Goal: Obtain resource: Obtain resource

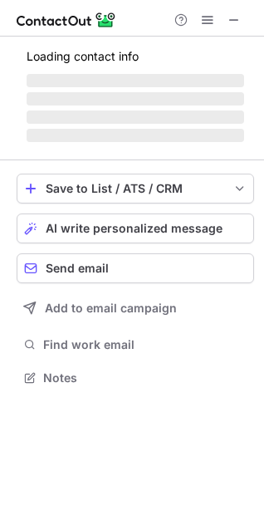
scroll to position [7, 7]
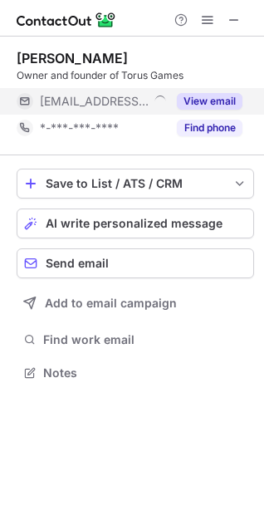
click at [221, 103] on button "View email" at bounding box center [210, 101] width 66 height 17
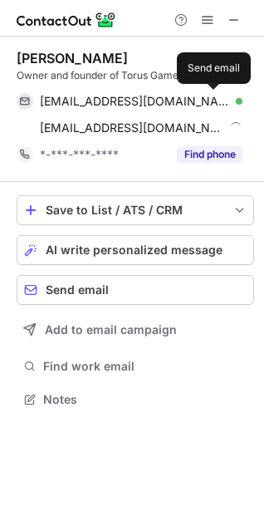
scroll to position [387, 264]
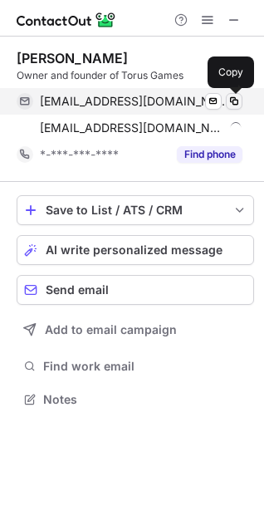
click at [240, 103] on span at bounding box center [234, 101] width 13 height 13
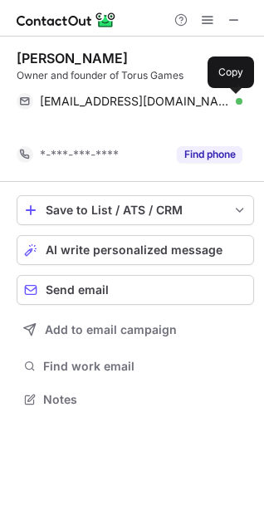
scroll to position [361, 264]
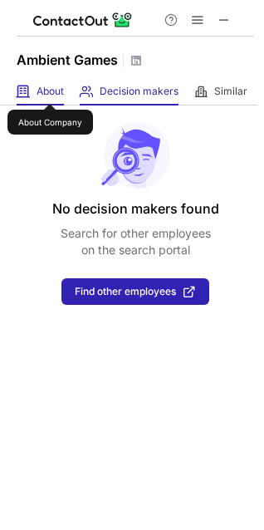
click at [50, 89] on span "About" at bounding box center [50, 91] width 27 height 13
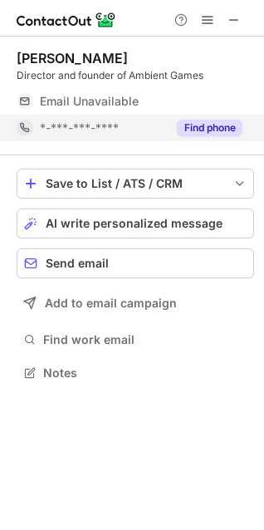
scroll to position [7, 7]
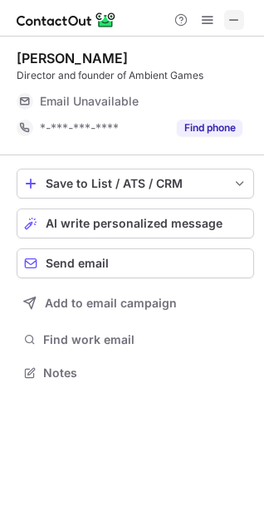
click at [225, 23] on button at bounding box center [234, 20] width 20 height 20
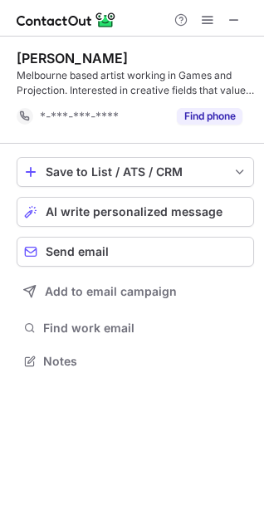
scroll to position [349, 264]
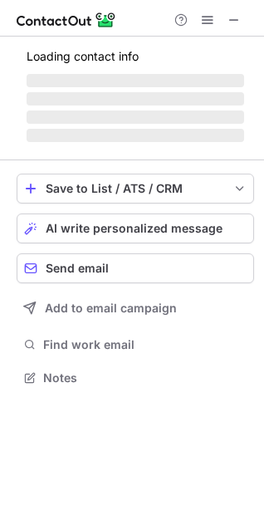
scroll to position [7, 7]
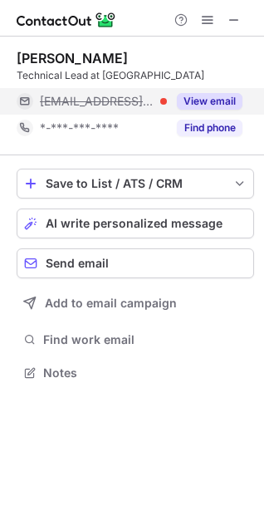
click at [223, 102] on button "View email" at bounding box center [210, 101] width 66 height 17
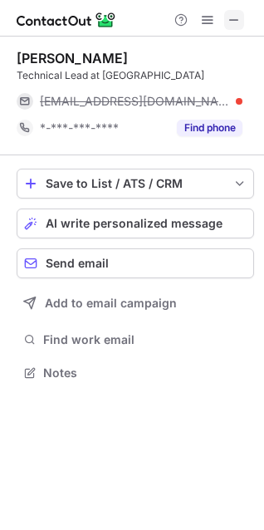
click at [236, 13] on span at bounding box center [234, 19] width 13 height 13
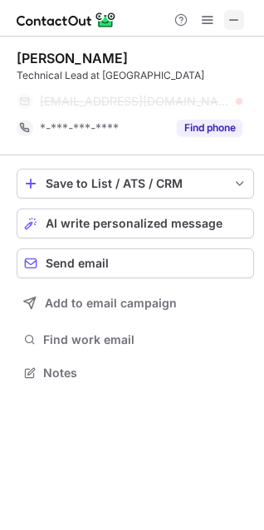
click at [237, 13] on span at bounding box center [234, 19] width 13 height 13
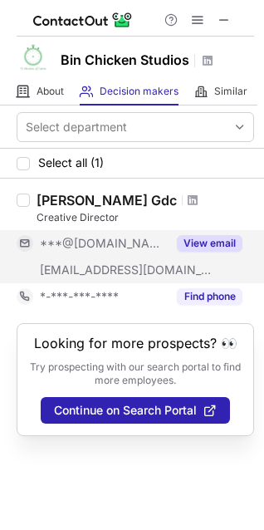
click at [211, 250] on button "View email" at bounding box center [210, 243] width 66 height 17
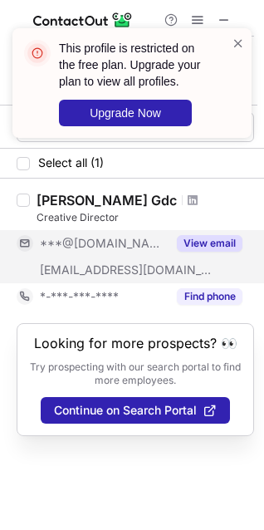
click at [157, 274] on span "***@15minutesofgame.wixsite.com" at bounding box center [126, 270] width 173 height 15
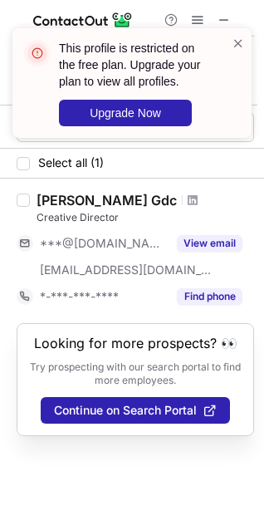
click at [229, 17] on div "This profile is restricted on the free plan. Upgrade your plan to view all prof…" at bounding box center [132, 90] width 266 height 156
click at [242, 50] on span at bounding box center [238, 43] width 13 height 17
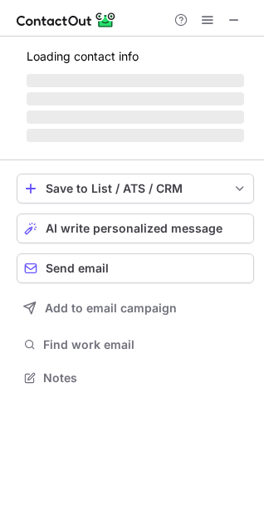
scroll to position [402, 264]
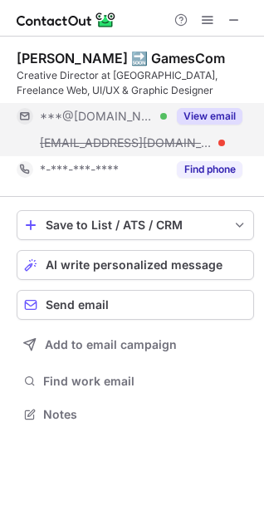
click at [221, 141] on div at bounding box center [222, 143] width 7 height 7
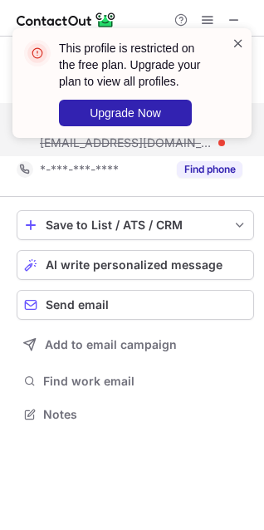
click at [240, 39] on span at bounding box center [238, 43] width 13 height 17
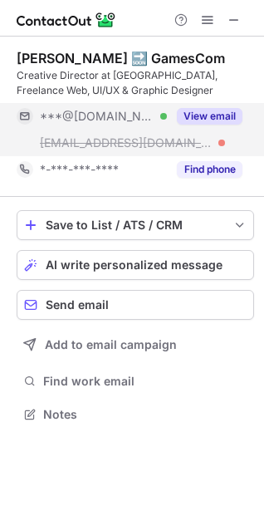
click at [237, 31] on div at bounding box center [132, 18] width 264 height 37
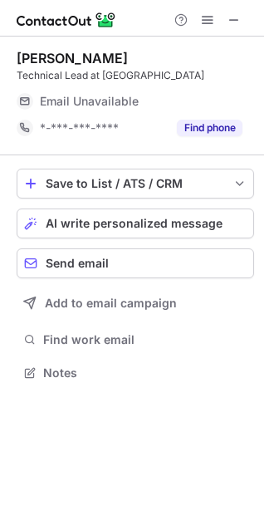
scroll to position [361, 264]
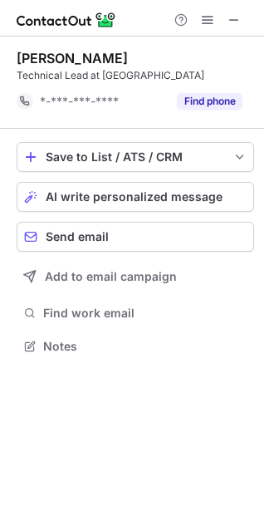
scroll to position [334, 264]
click at [239, 19] on span at bounding box center [234, 19] width 13 height 13
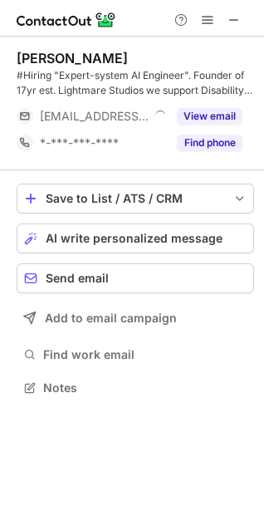
scroll to position [376, 264]
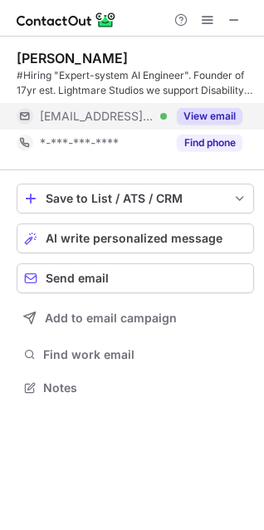
click at [207, 110] on button "View email" at bounding box center [210, 116] width 66 height 17
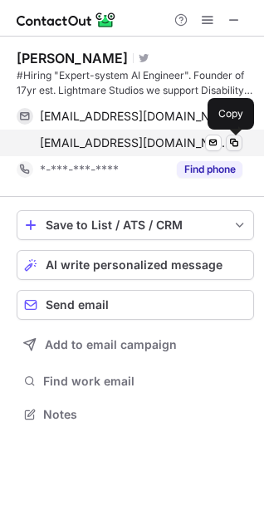
click at [231, 144] on span at bounding box center [234, 142] width 13 height 13
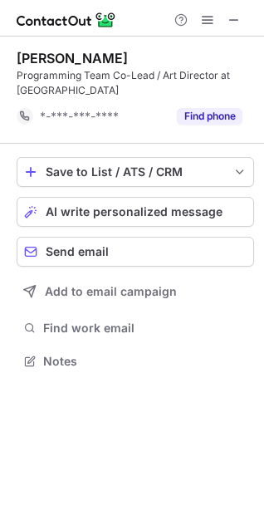
scroll to position [349, 264]
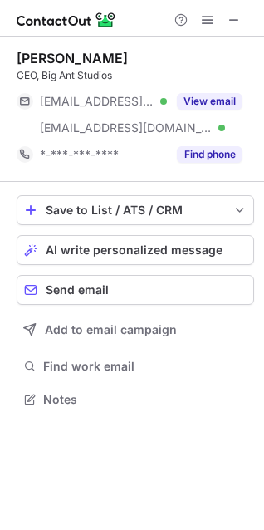
scroll to position [387, 264]
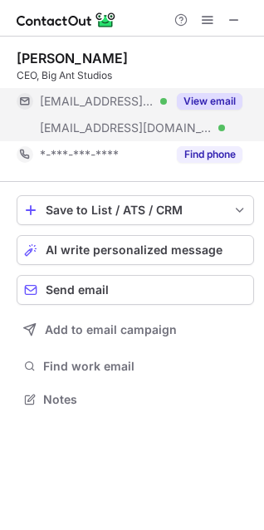
click at [218, 99] on button "View email" at bounding box center [210, 101] width 66 height 17
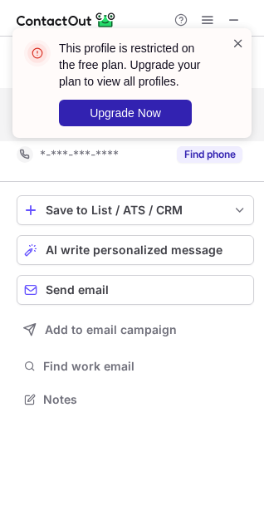
click at [235, 45] on span at bounding box center [238, 43] width 13 height 17
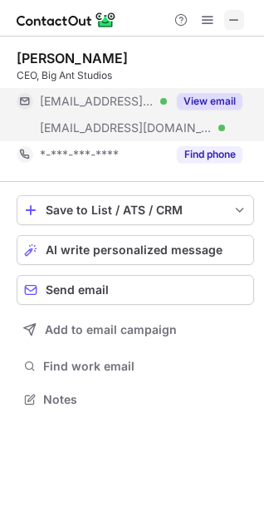
click at [238, 13] on span at bounding box center [234, 19] width 13 height 13
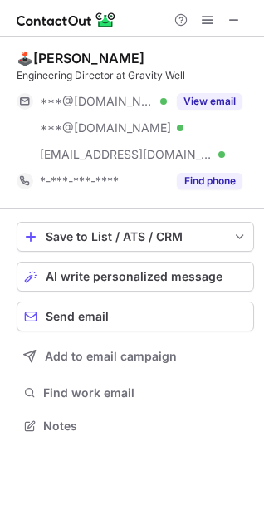
scroll to position [414, 264]
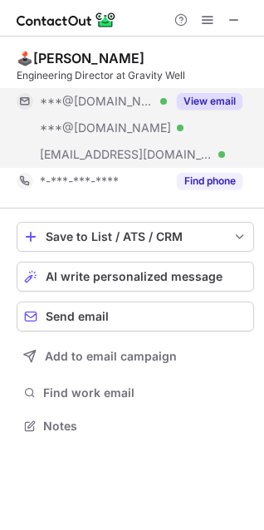
click at [206, 98] on button "View email" at bounding box center [210, 101] width 66 height 17
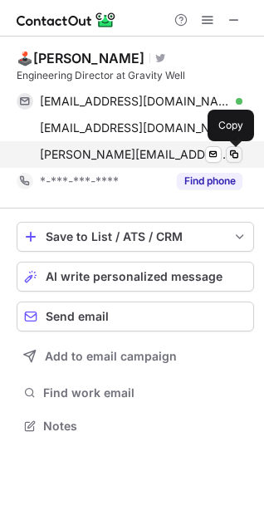
click at [229, 158] on span at bounding box center [234, 154] width 13 height 13
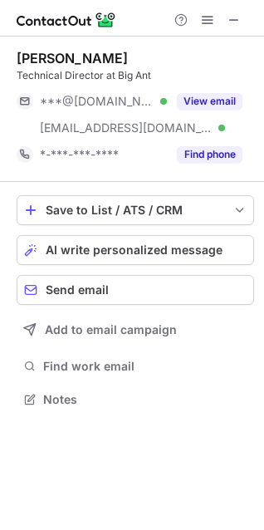
scroll to position [387, 264]
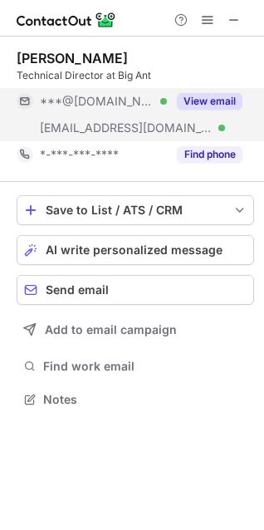
click at [220, 109] on button "View email" at bounding box center [210, 101] width 66 height 17
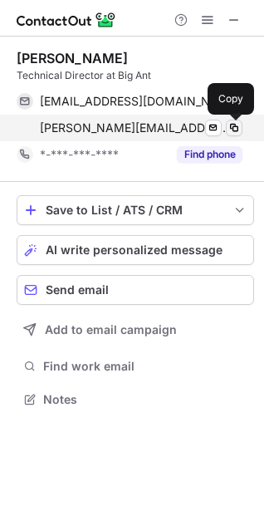
click at [231, 124] on span at bounding box center [234, 127] width 13 height 13
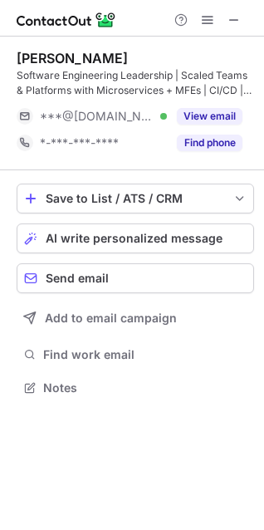
scroll to position [376, 264]
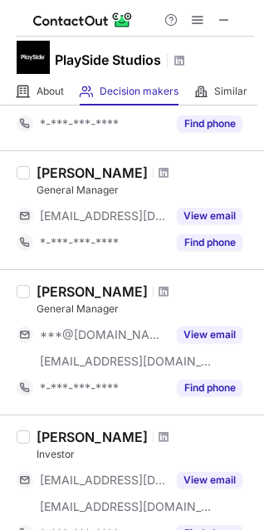
scroll to position [1348, 0]
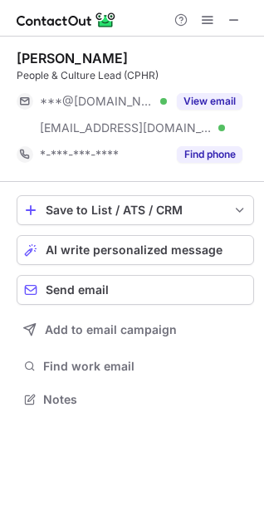
scroll to position [387, 264]
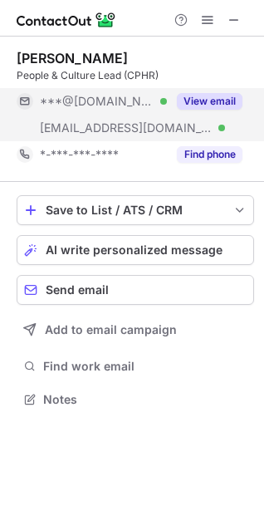
click at [207, 102] on button "View email" at bounding box center [210, 101] width 66 height 17
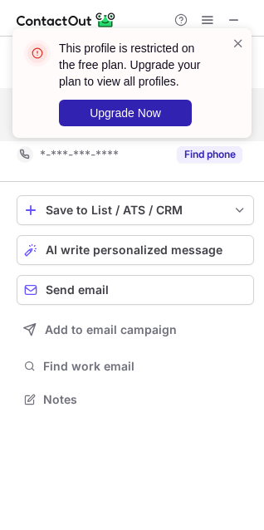
click at [229, 46] on div "This profile is restricted on the free plan. Upgrade your plan to view all prof…" at bounding box center [125, 83] width 213 height 96
click at [234, 45] on span at bounding box center [238, 43] width 13 height 17
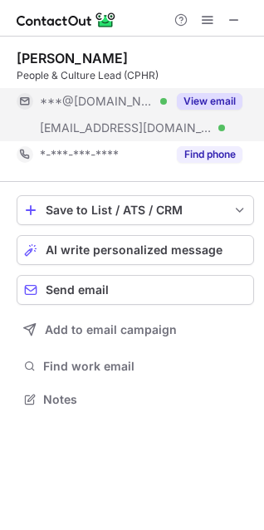
click at [139, 123] on span "***@activision.com" at bounding box center [126, 128] width 173 height 15
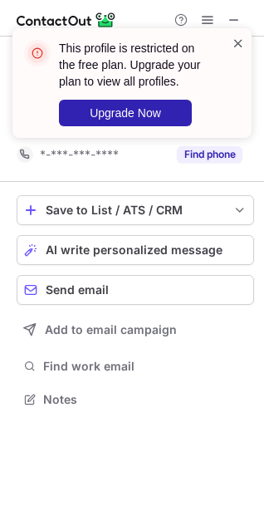
click at [235, 40] on span at bounding box center [238, 43] width 13 height 17
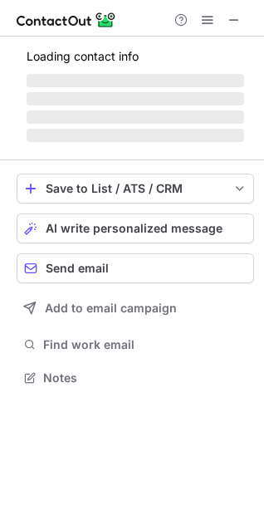
scroll to position [387, 264]
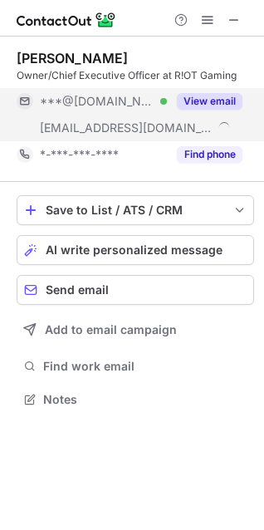
click at [229, 101] on button "View email" at bounding box center [210, 101] width 66 height 17
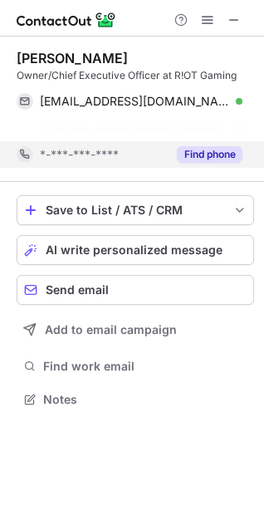
scroll to position [361, 264]
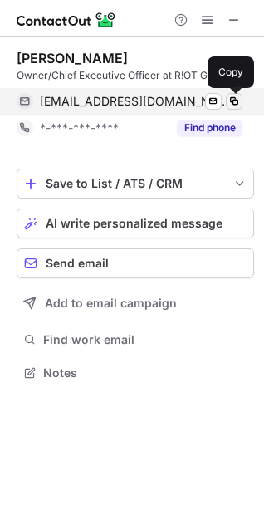
click at [228, 100] on span at bounding box center [234, 101] width 13 height 13
